Goal: Transaction & Acquisition: Purchase product/service

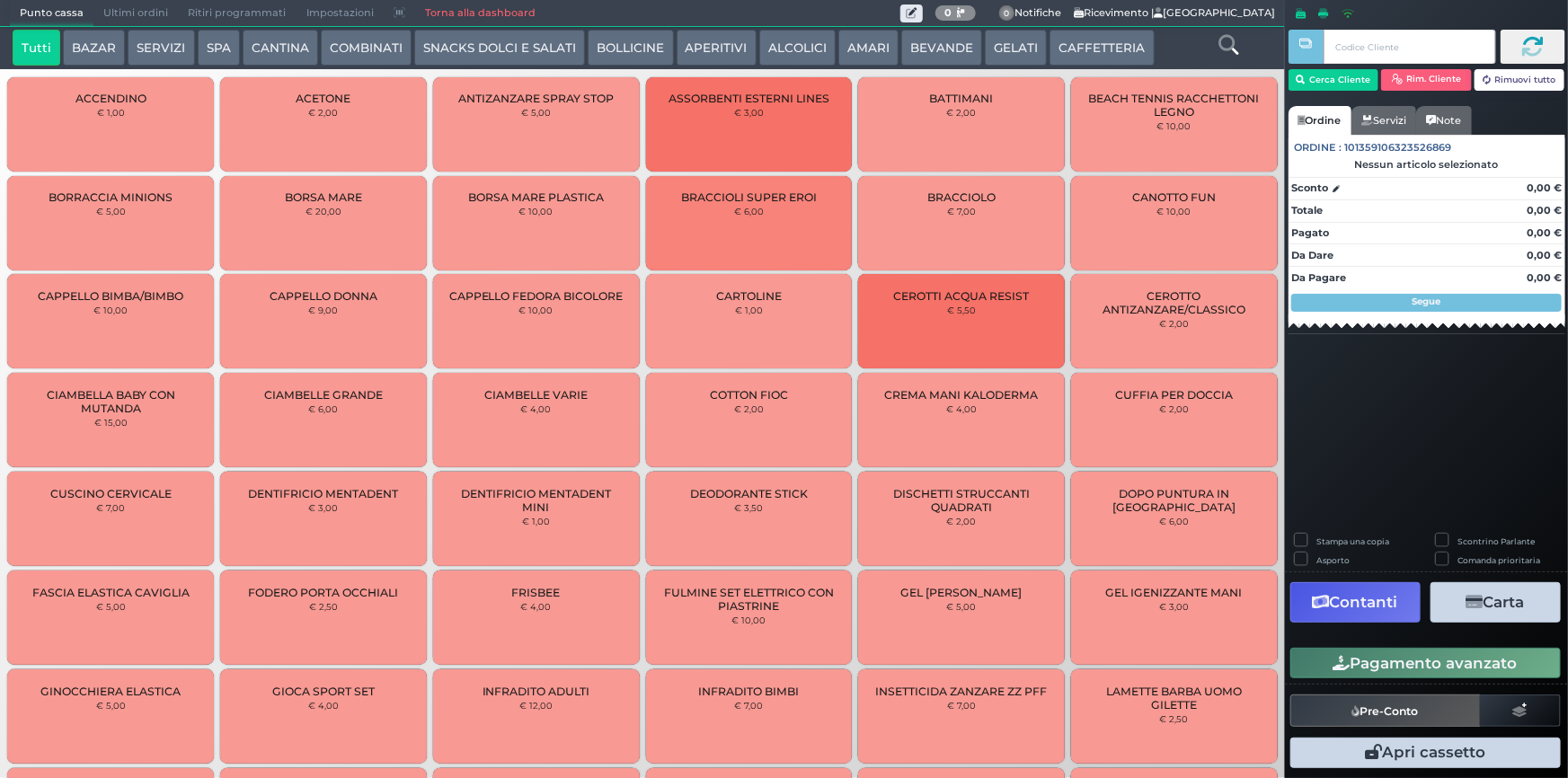
click at [956, 50] on button "BEVANDE" at bounding box center [942, 47] width 81 height 36
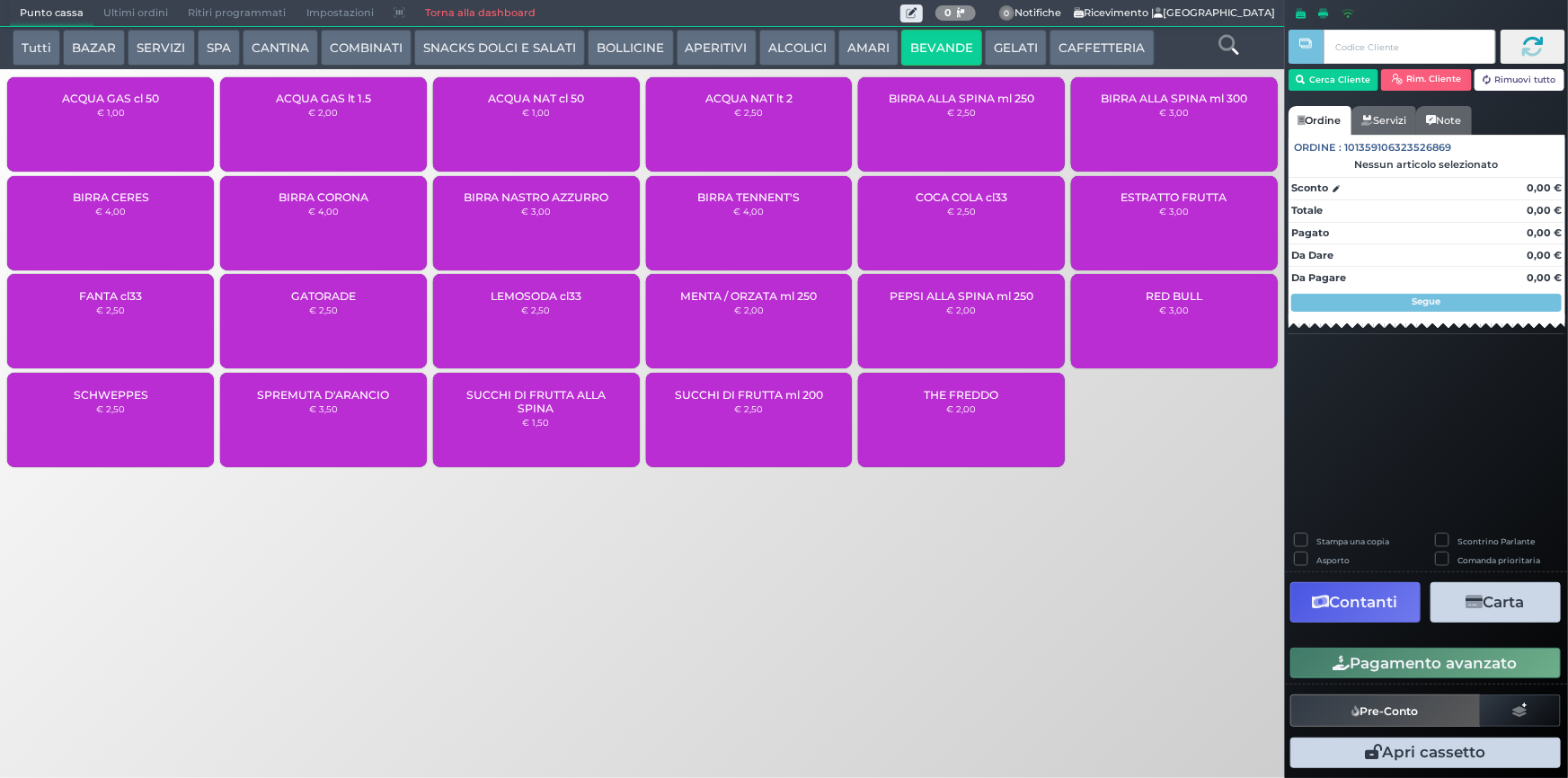
click at [564, 111] on div "ACQUA NAT cl 50 € 1,00" at bounding box center [536, 124] width 207 height 95
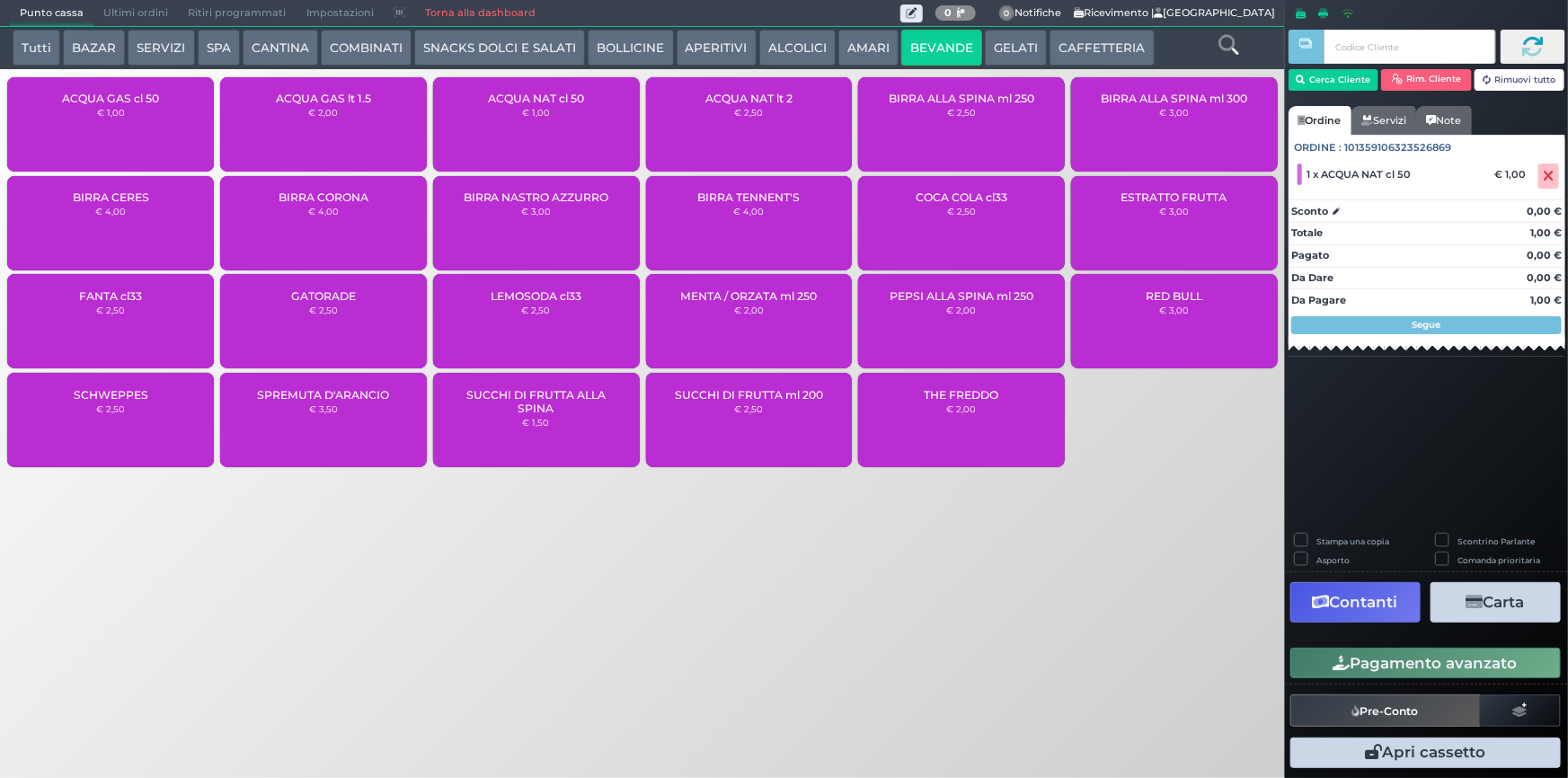
click at [1333, 655] on button "Pagamento avanzato" at bounding box center [1426, 662] width 270 height 30
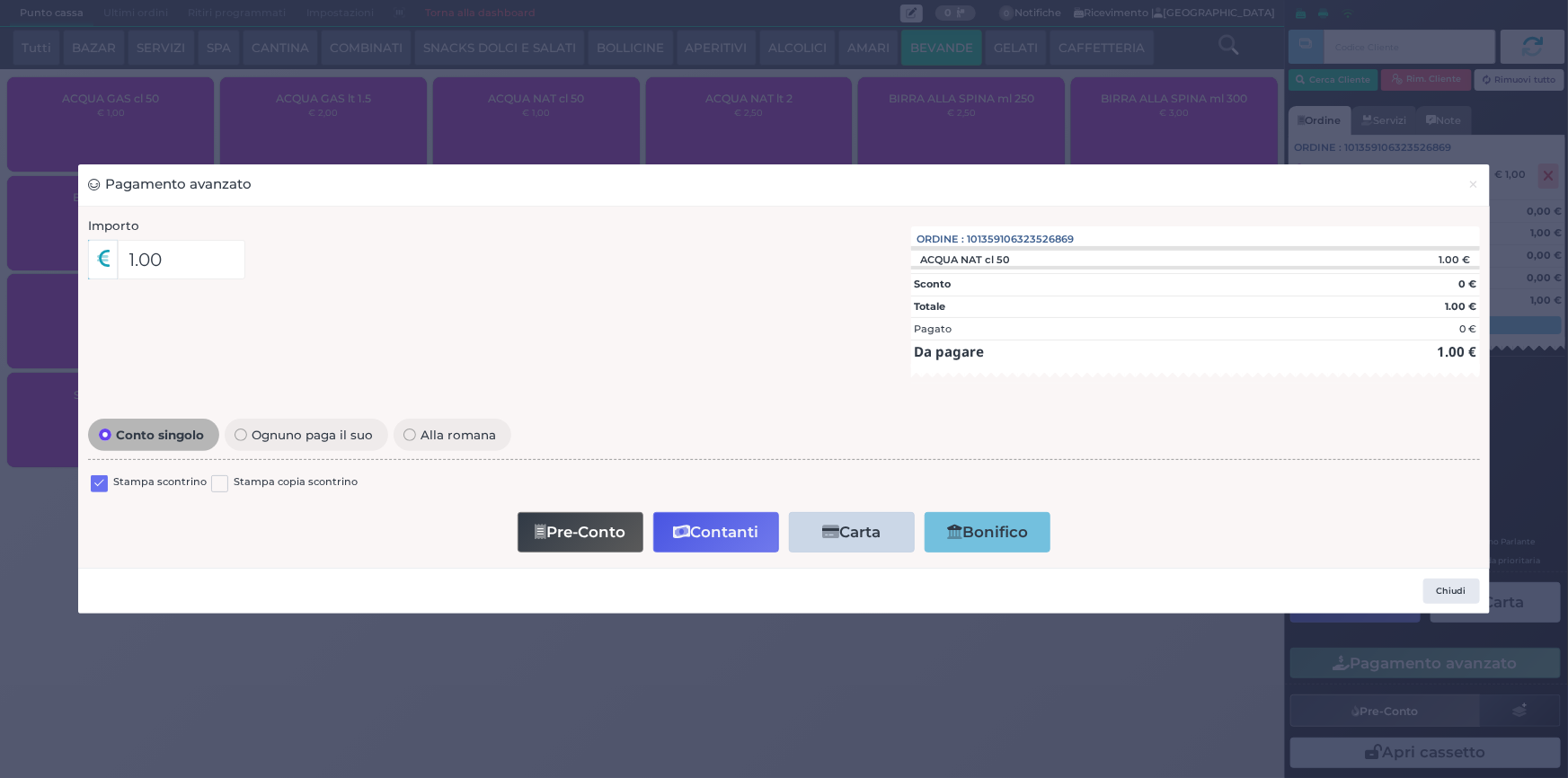
drag, startPoint x: 100, startPoint y: 489, endPoint x: 485, endPoint y: 513, distance: 385.7
click at [103, 489] on label at bounding box center [99, 484] width 17 height 17
click at [0, 0] on input "checkbox" at bounding box center [0, 0] width 0 height 0
click at [705, 538] on button "Contanti" at bounding box center [716, 533] width 126 height 40
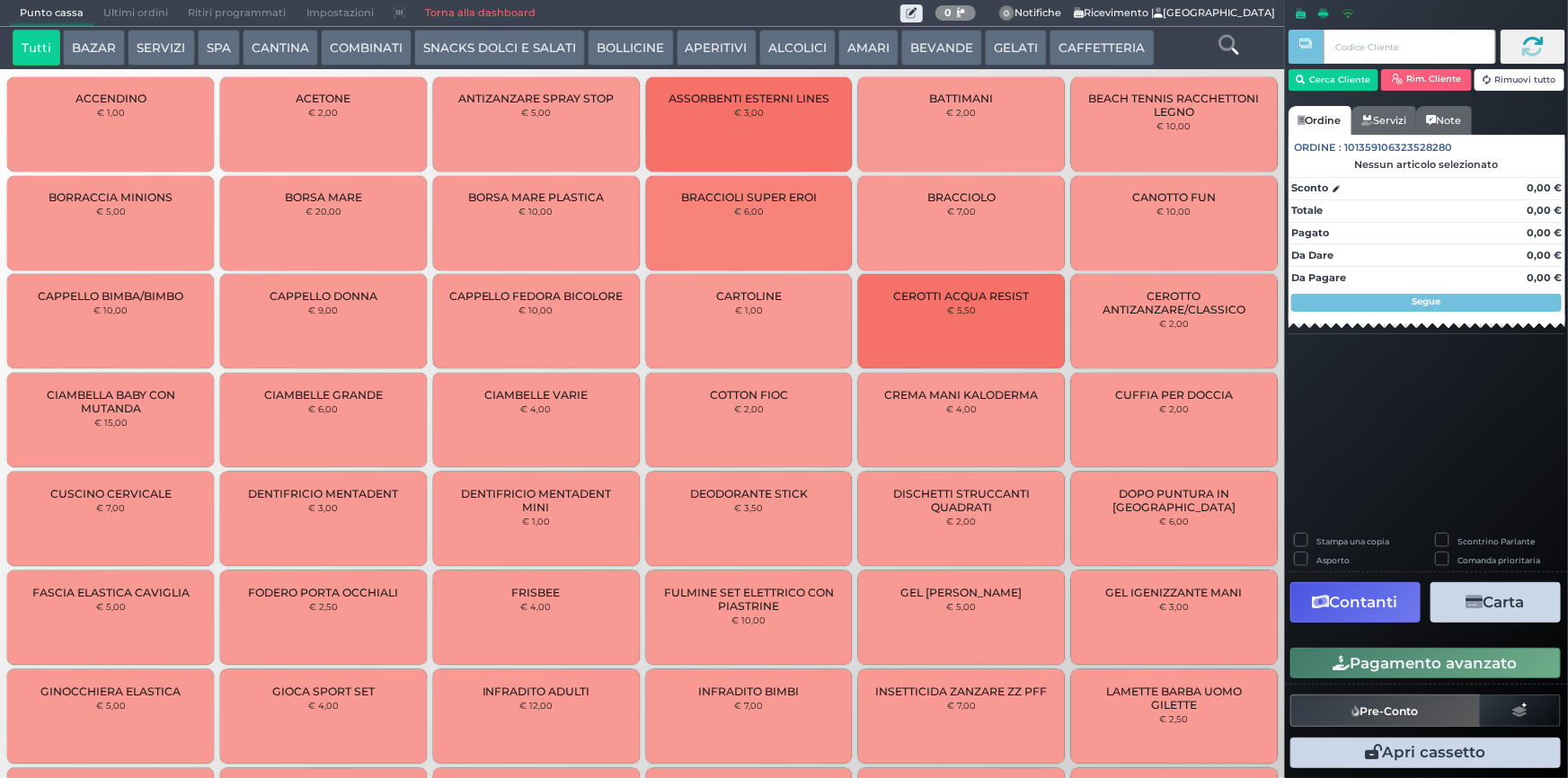
click at [152, 12] on span "Ultimi ordini" at bounding box center [136, 13] width 85 height 25
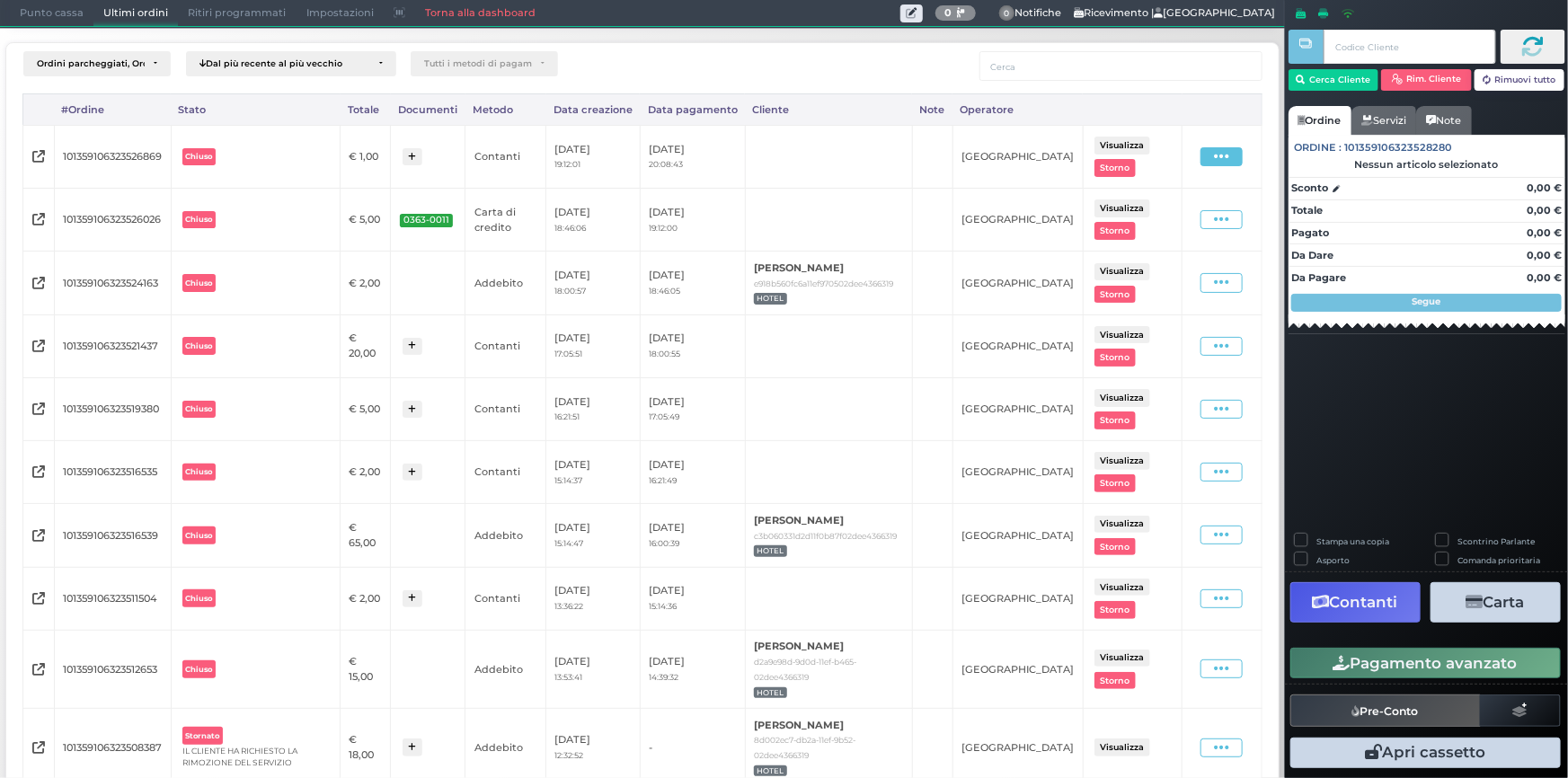
click at [1224, 155] on span at bounding box center [1222, 156] width 42 height 19
click at [1153, 202] on span "Ristampa Pre-Conto" at bounding box center [1184, 208] width 73 height 30
click at [1345, 73] on button "Cerca Cliente" at bounding box center [1334, 79] width 91 height 21
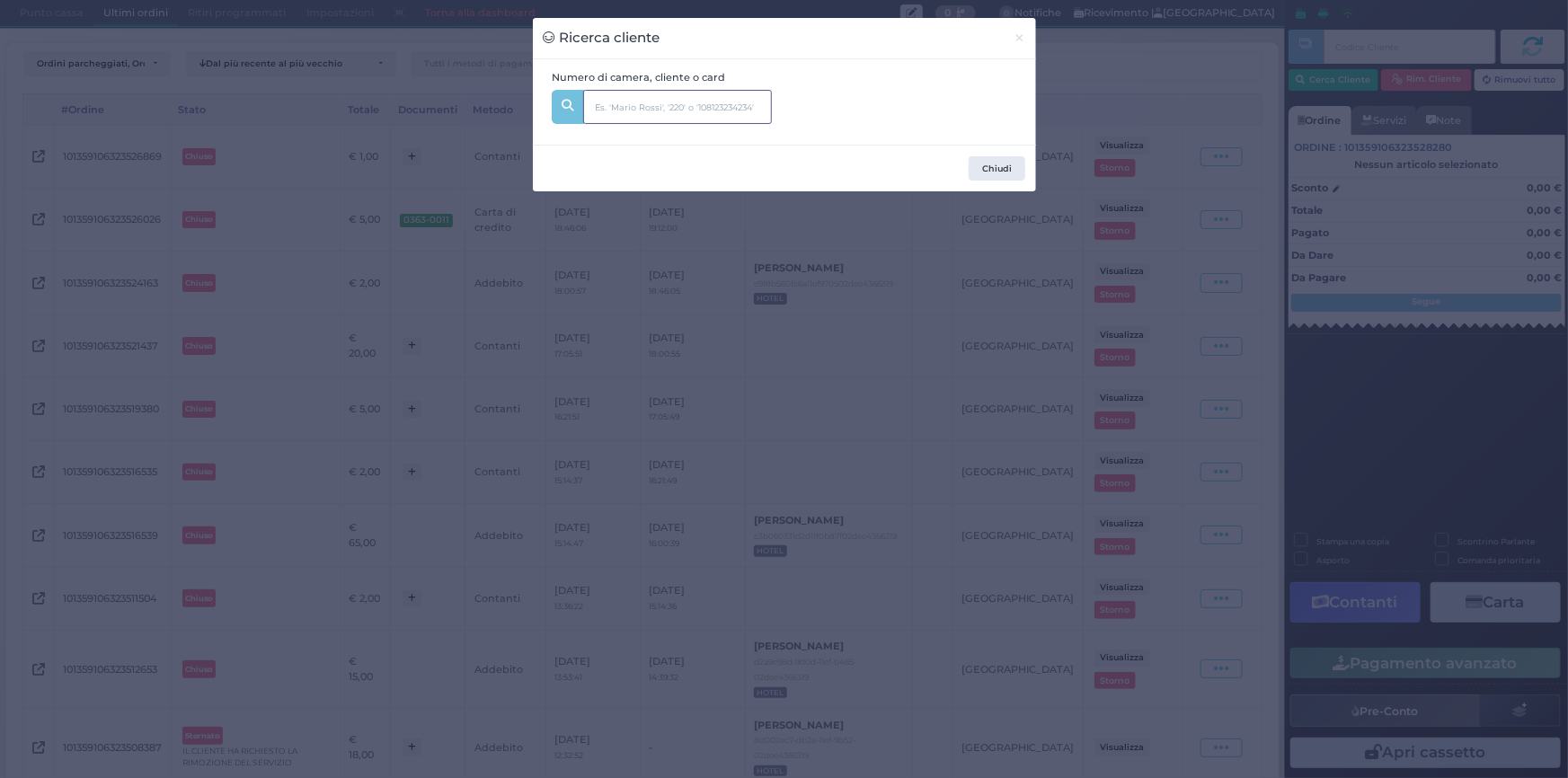
click at [637, 103] on input "text" at bounding box center [677, 107] width 188 height 34
type input "208"
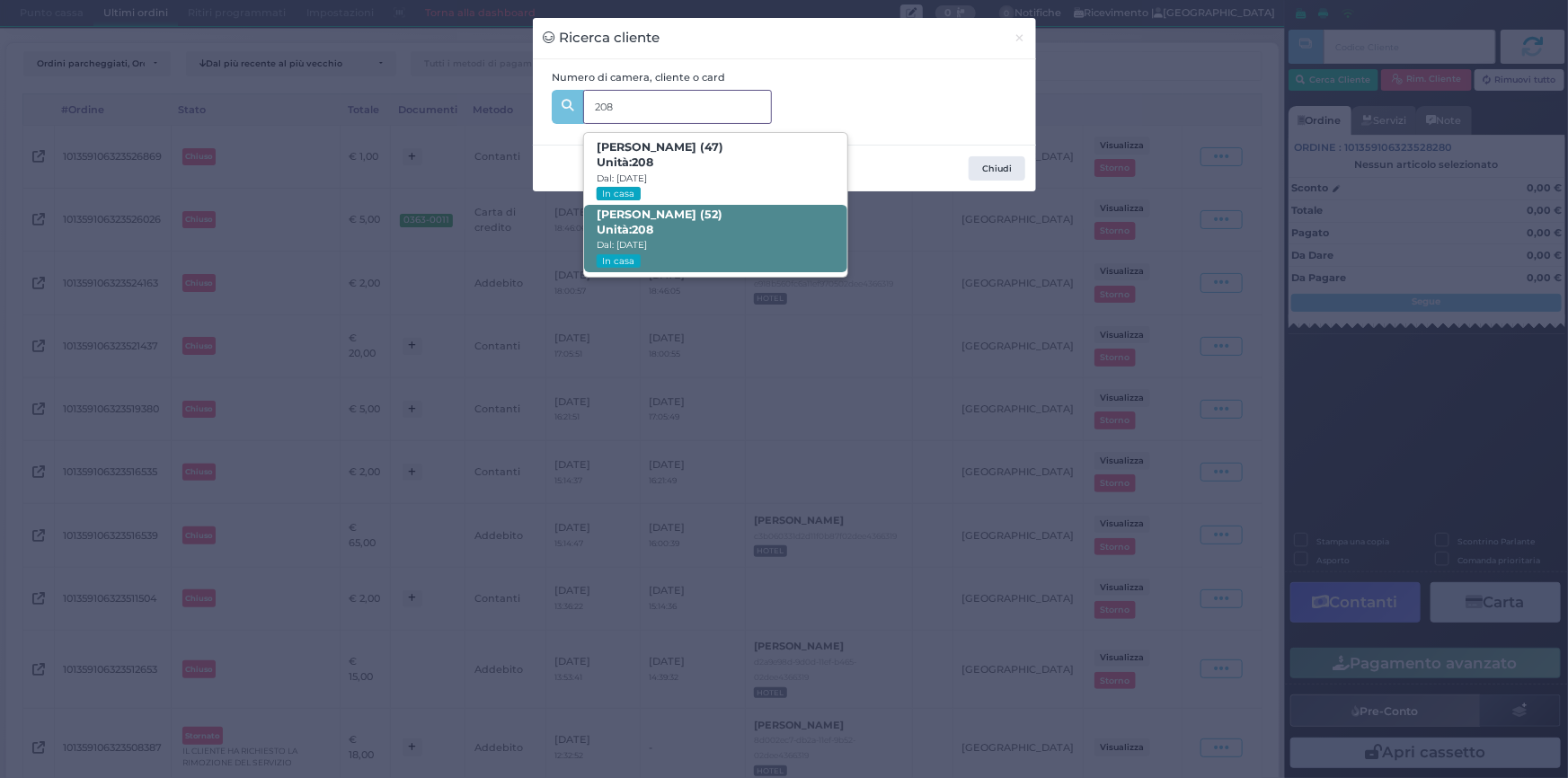
click at [720, 228] on span "Massimo D‘Amico (52) Unità: 208 Dal: 17/08/2025 In casa" at bounding box center [716, 238] width 264 height 67
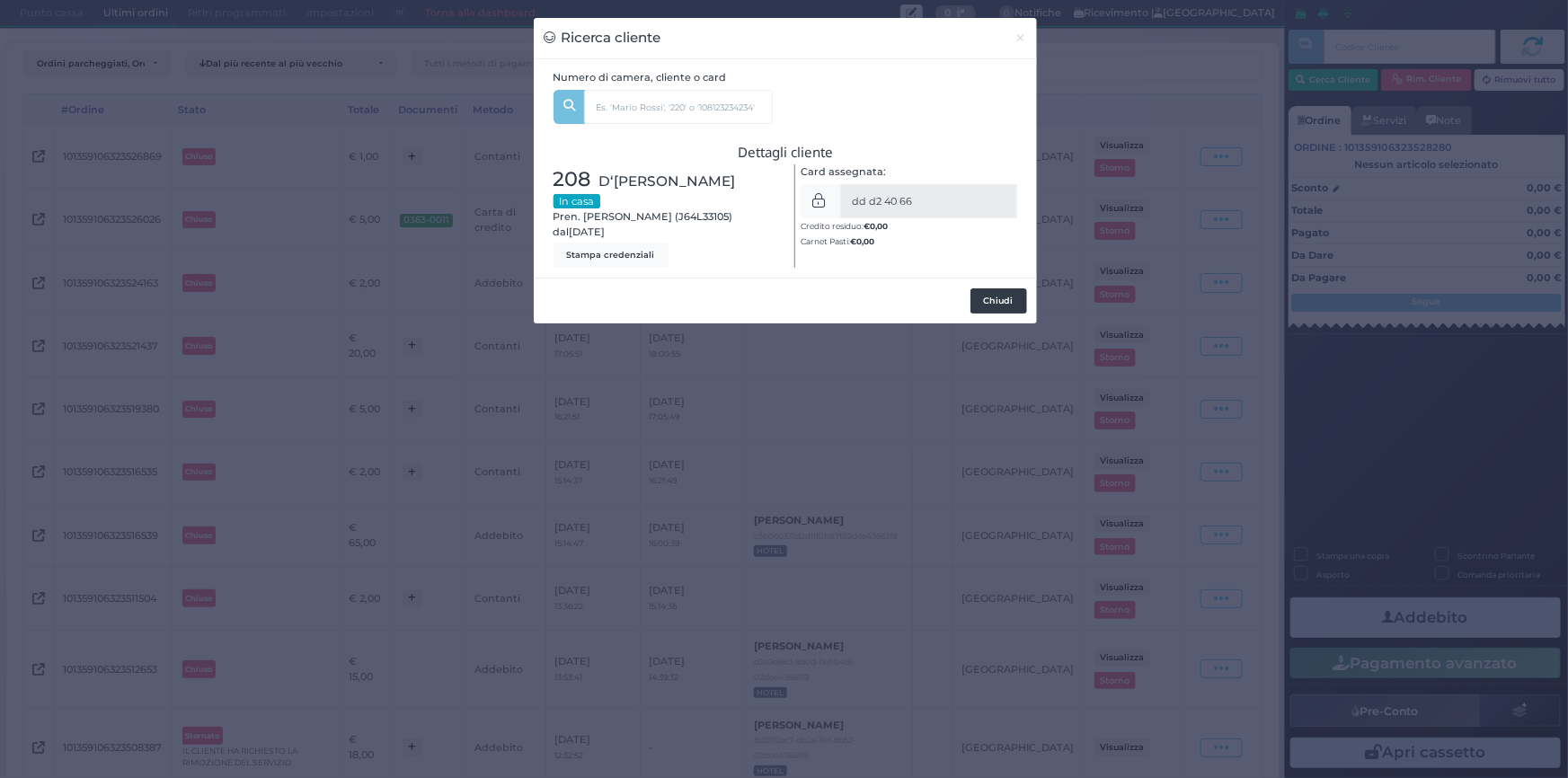
click at [998, 293] on button "Chiudi" at bounding box center [999, 300] width 57 height 25
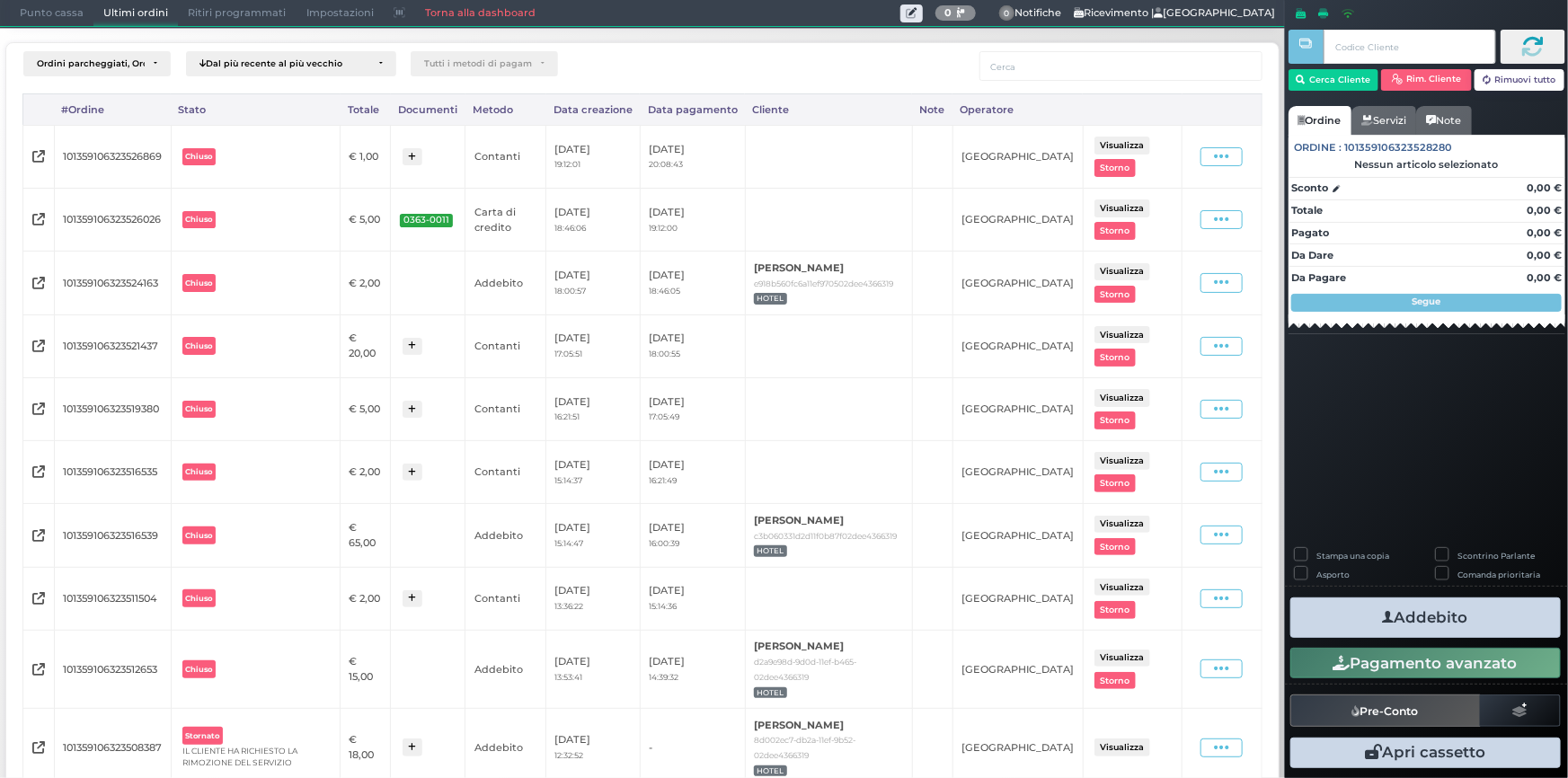
click at [36, 9] on span "Punto cassa" at bounding box center [51, 13] width 84 height 25
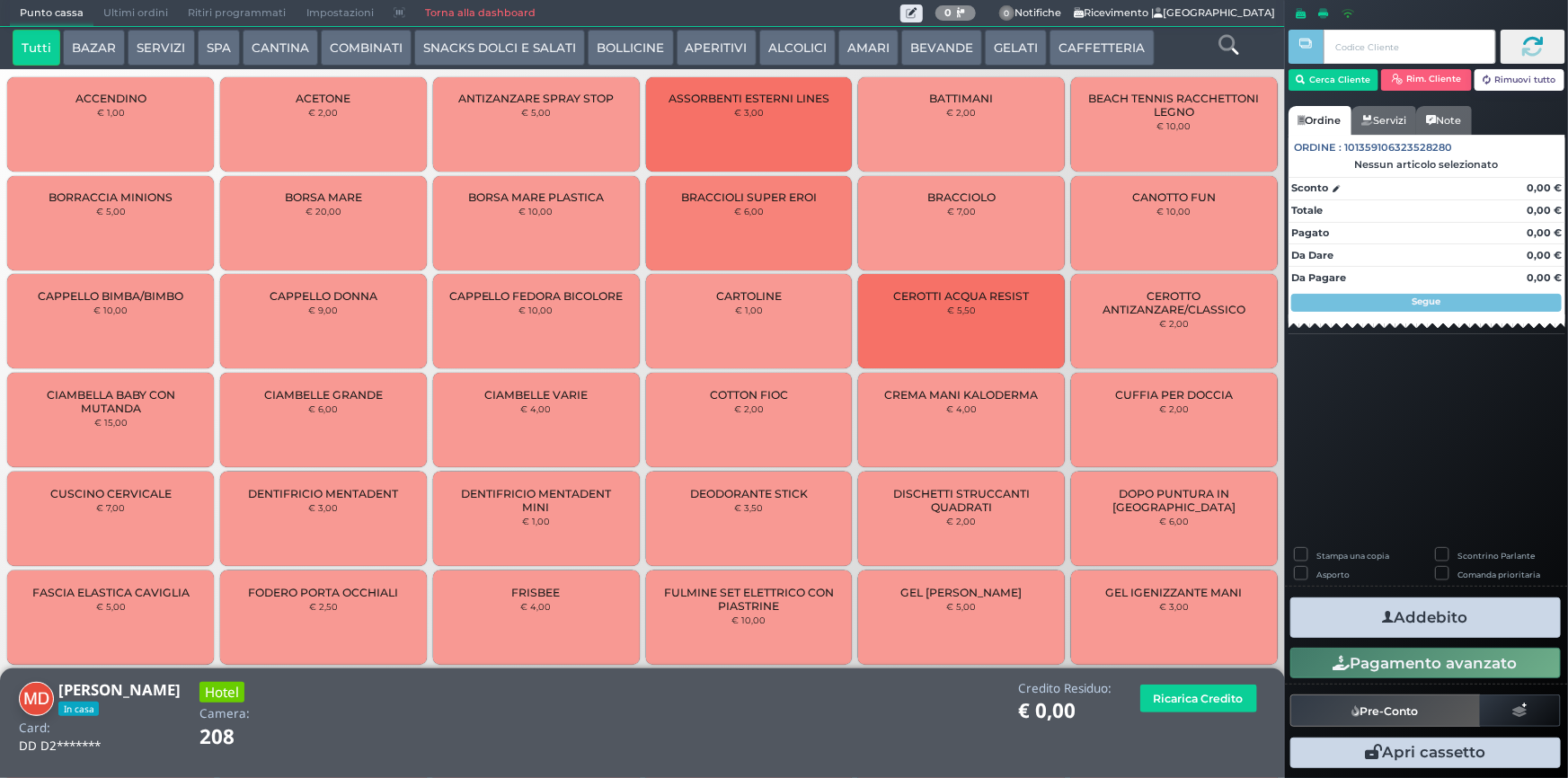
click at [137, 39] on button "SERVIZI" at bounding box center [161, 47] width 66 height 36
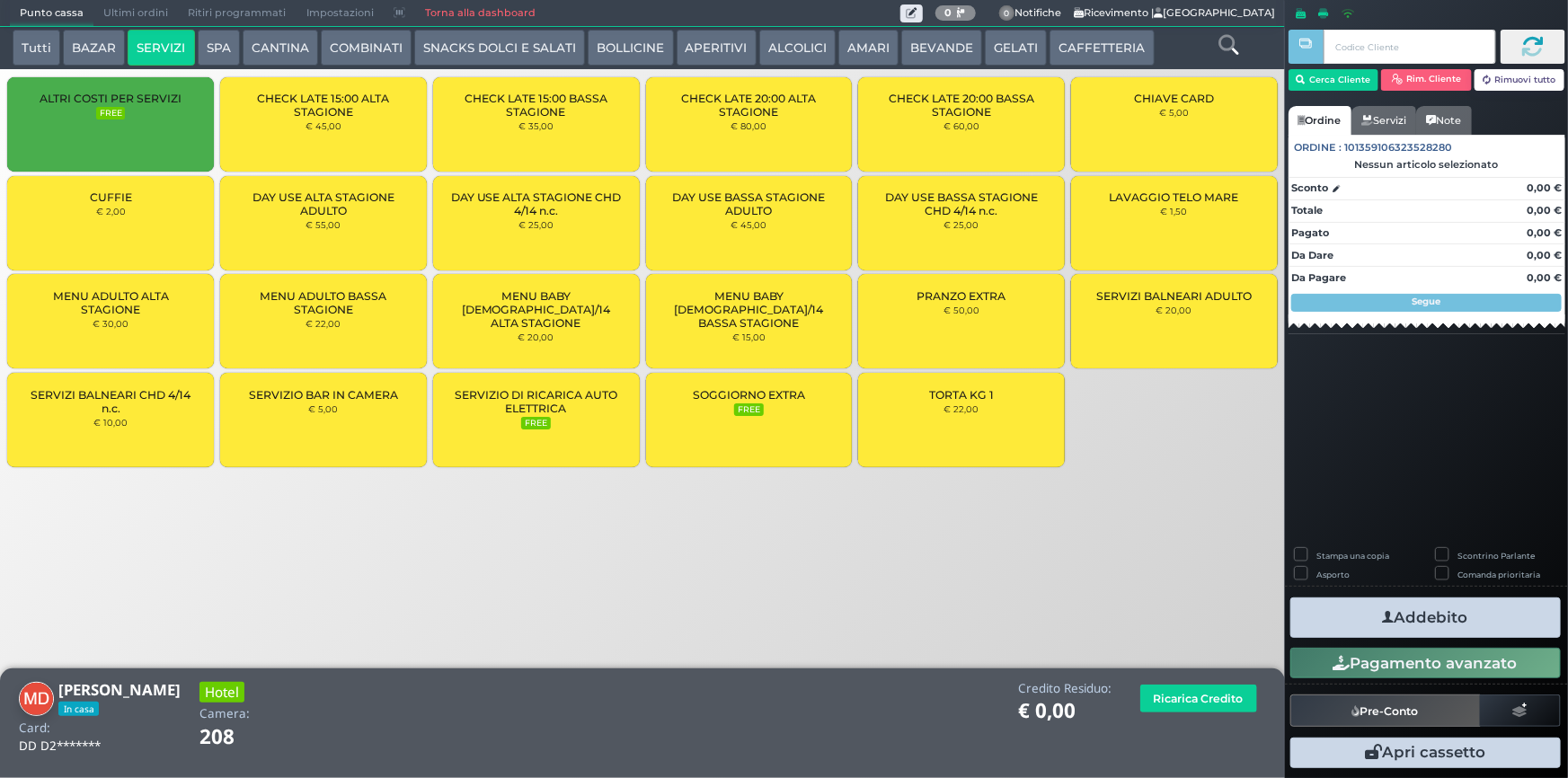
click at [143, 322] on div "MENU ADULTO ALTA STAGIONE € 30,00" at bounding box center [110, 321] width 207 height 95
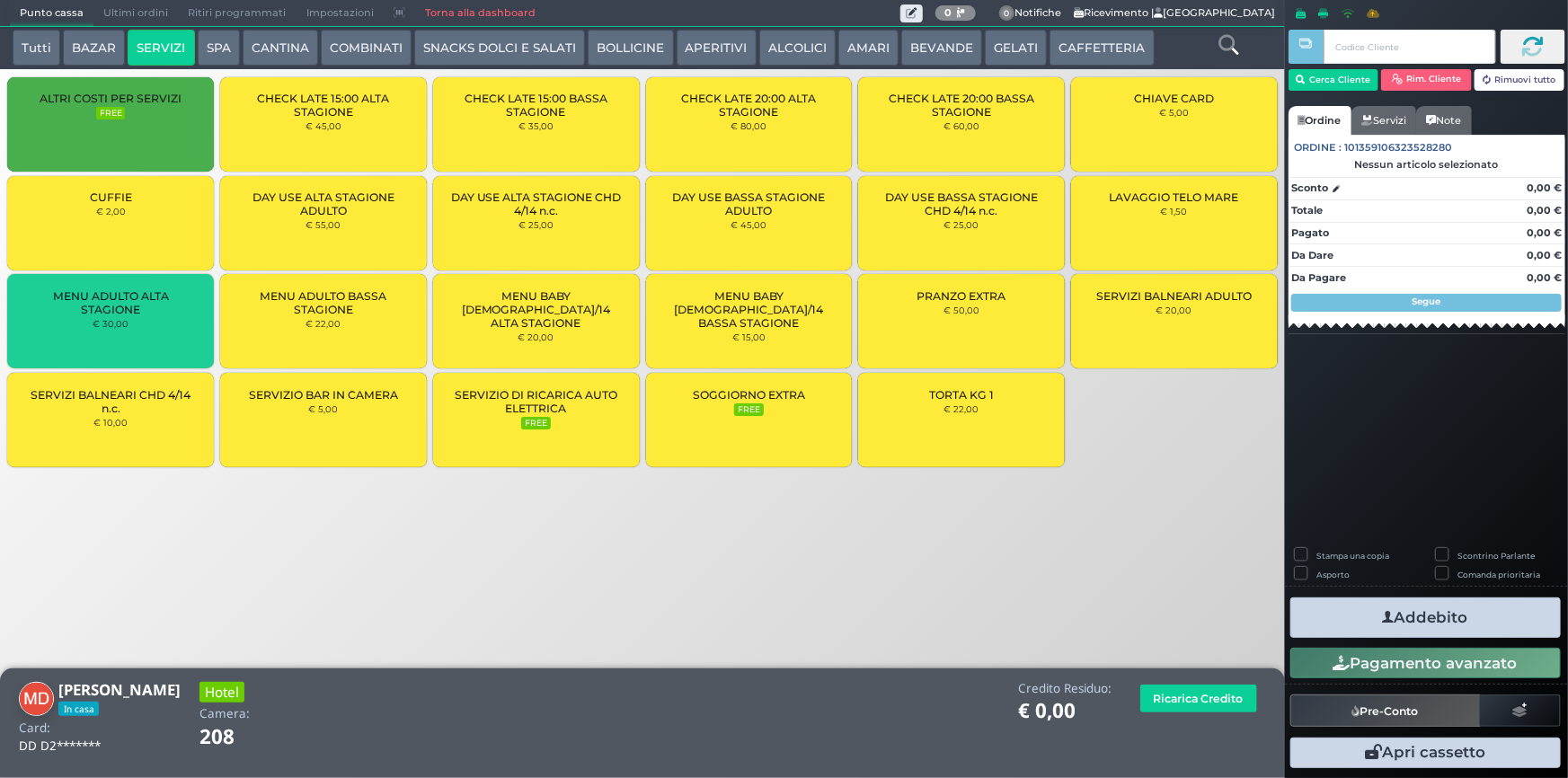
click at [144, 320] on div "MENU ADULTO ALTA STAGIONE € 30,00" at bounding box center [110, 321] width 207 height 95
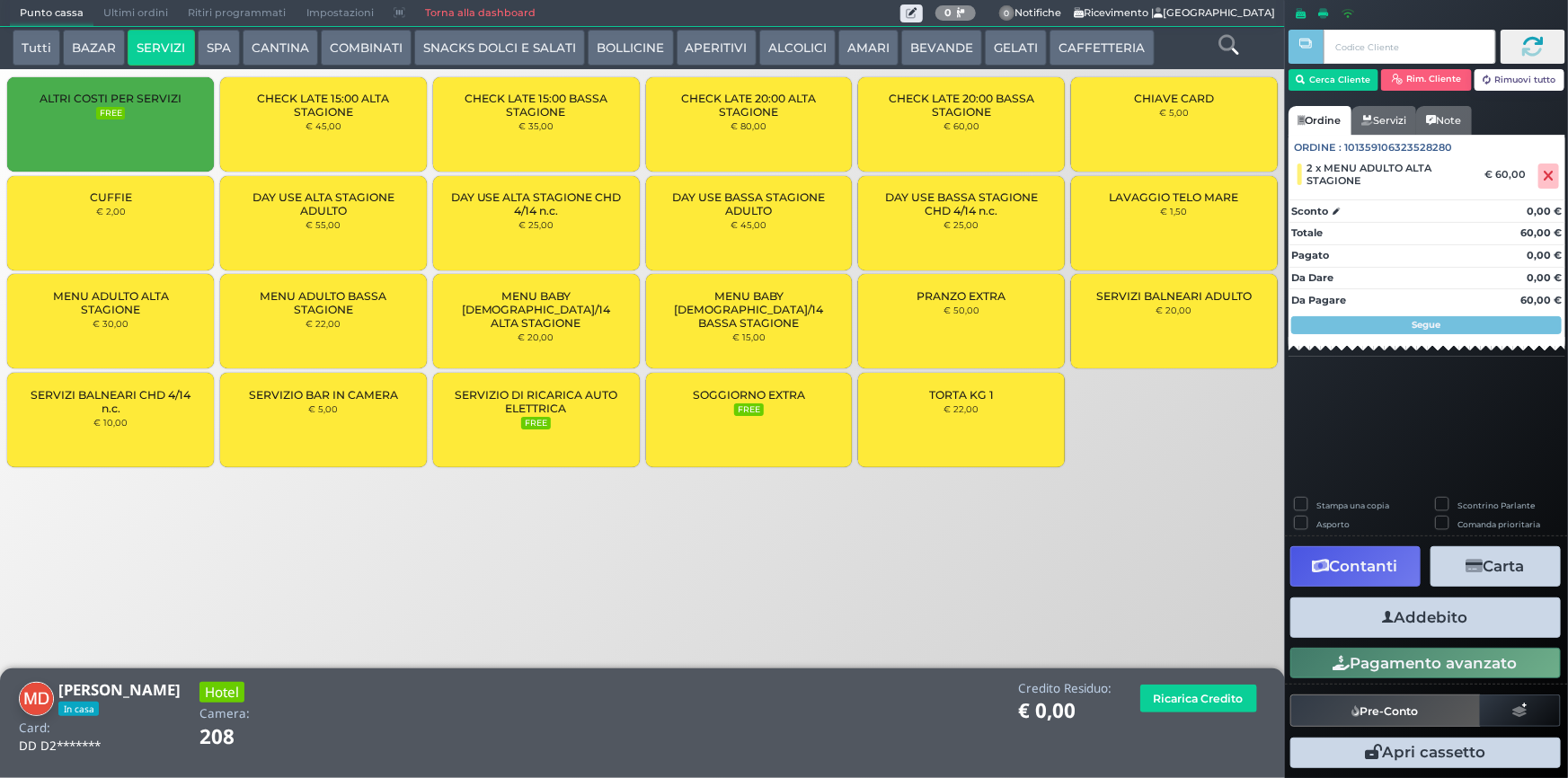
click at [1423, 624] on button "Addebito" at bounding box center [1426, 618] width 270 height 40
